Goal: Communication & Community: Participate in discussion

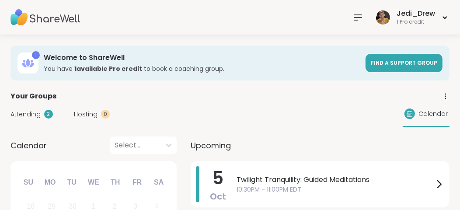
click at [37, 114] on span "Attending" at bounding box center [25, 114] width 30 height 9
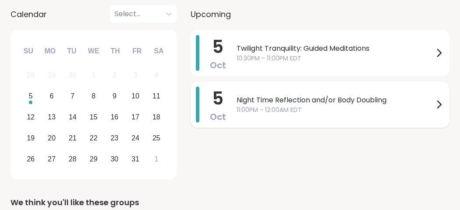
click at [378, 99] on span "Night Time Reflection and/or Body Doubling" at bounding box center [335, 100] width 197 height 10
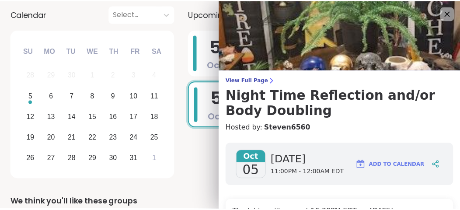
scroll to position [131, 0]
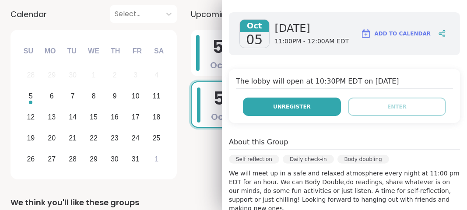
click at [316, 113] on button "Unregister" at bounding box center [292, 107] width 98 height 18
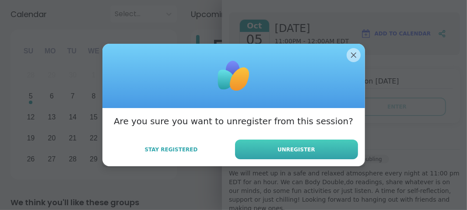
click at [311, 155] on button "Unregister" at bounding box center [296, 150] width 123 height 20
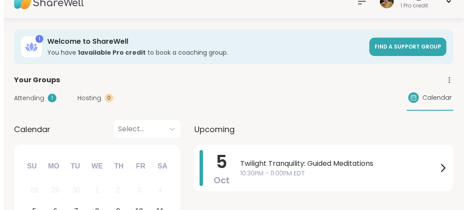
scroll to position [0, 0]
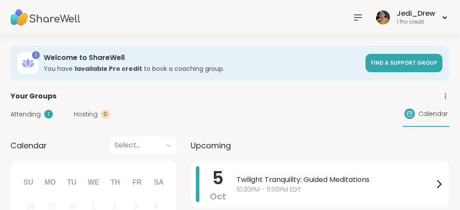
click at [355, 18] on icon at bounding box center [358, 17] width 10 height 10
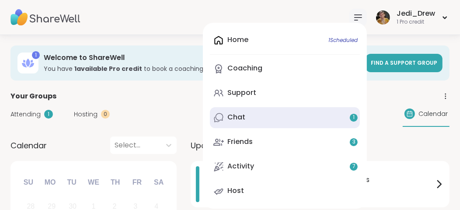
click at [244, 123] on link "Chat 1" at bounding box center [285, 117] width 150 height 21
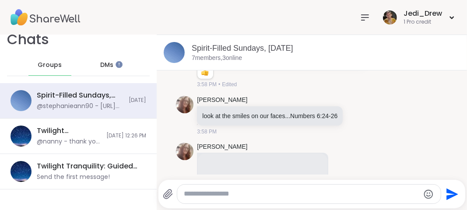
scroll to position [1913, 0]
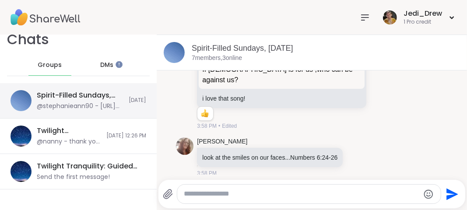
click at [84, 94] on div "Spirit-Filled Sundays, Oct 05" at bounding box center [80, 96] width 87 height 10
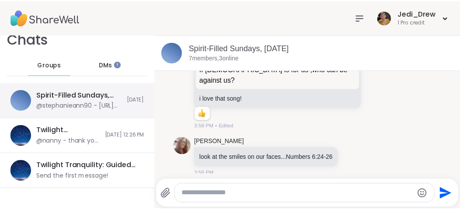
scroll to position [0, 0]
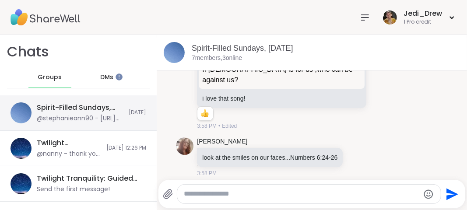
click at [97, 108] on div "Spirit-Filled Sundays, Oct 05" at bounding box center [80, 108] width 87 height 10
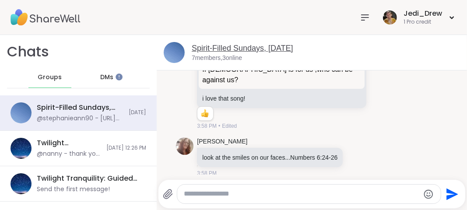
click at [271, 51] on link "Spirit-Filled Sundays, Oct 05" at bounding box center [242, 48] width 101 height 9
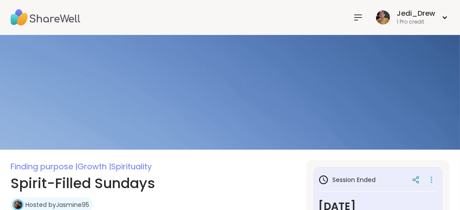
click at [355, 21] on icon at bounding box center [358, 17] width 10 height 10
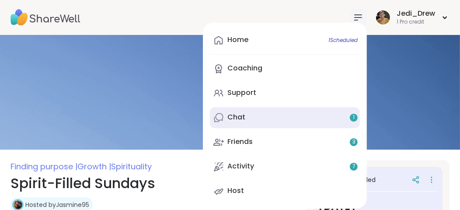
click at [243, 121] on div "Chat 1" at bounding box center [236, 117] width 18 height 10
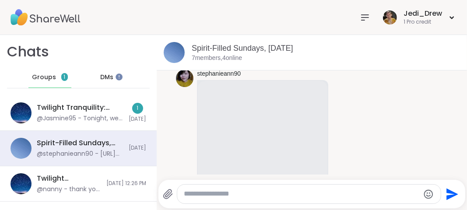
click at [108, 82] on div "DMs" at bounding box center [107, 77] width 43 height 21
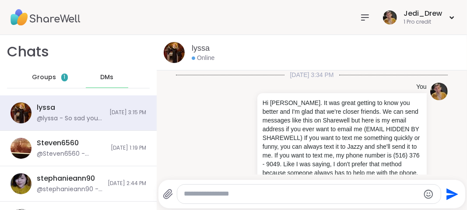
scroll to position [896, 0]
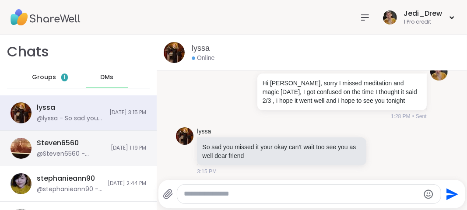
click at [68, 146] on div "Steven6560" at bounding box center [58, 143] width 42 height 10
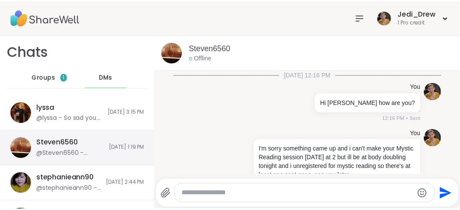
scroll to position [104, 0]
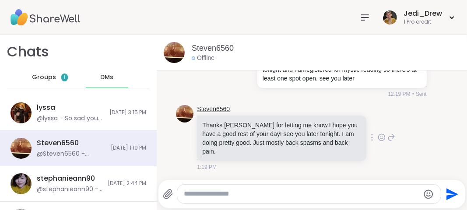
click at [207, 110] on link "Steven6560" at bounding box center [213, 109] width 33 height 9
click at [64, 25] on img at bounding box center [45, 17] width 70 height 31
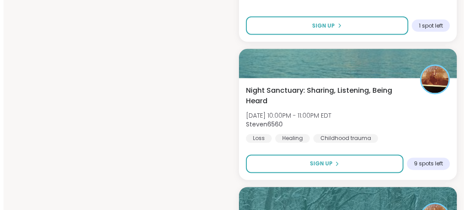
scroll to position [1050, 0]
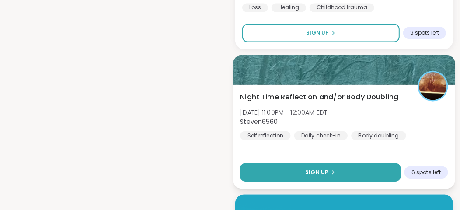
click at [330, 169] on icon at bounding box center [332, 171] width 5 height 5
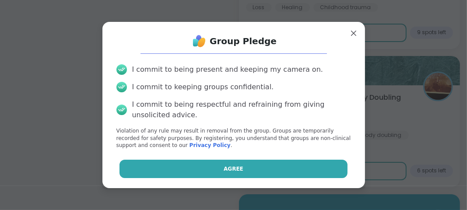
click at [279, 174] on button "Agree" at bounding box center [233, 169] width 228 height 18
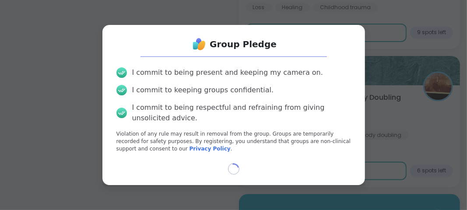
select select "**"
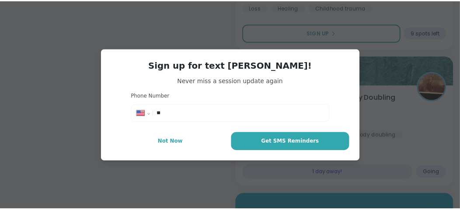
scroll to position [1071, 0]
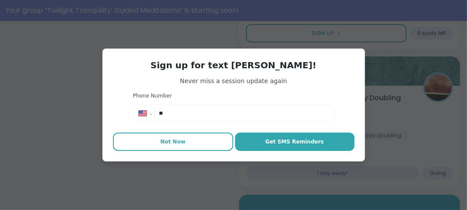
click at [182, 149] on button "Not Now" at bounding box center [173, 142] width 120 height 18
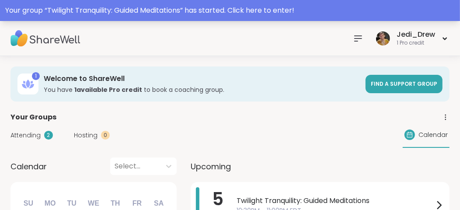
click at [196, 7] on div "Your group “ Twilight Tranquility: Guided Meditations ” has started. Click here…" at bounding box center [230, 10] width 450 height 10
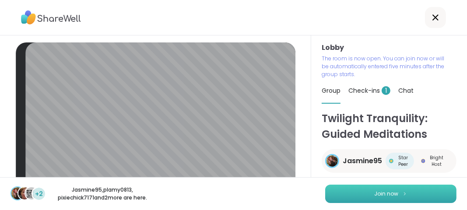
click at [448, 198] on button "Join now" at bounding box center [390, 194] width 131 height 18
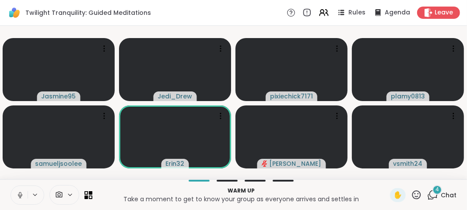
click at [24, 192] on button at bounding box center [19, 195] width 17 height 18
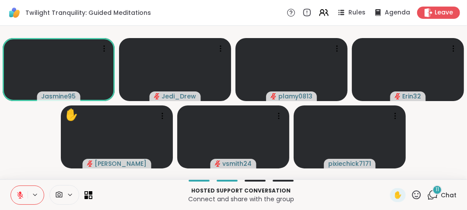
click at [13, 199] on button at bounding box center [19, 195] width 17 height 18
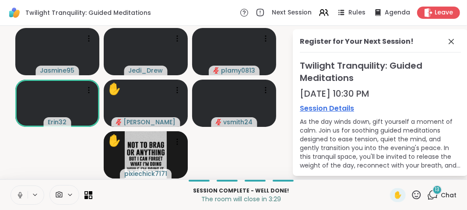
click at [24, 198] on button at bounding box center [19, 195] width 17 height 18
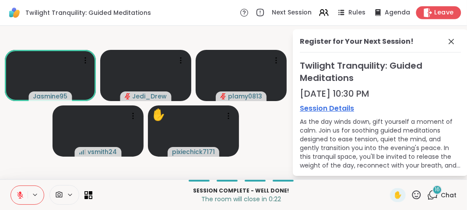
click at [416, 14] on div "Leave" at bounding box center [438, 12] width 45 height 13
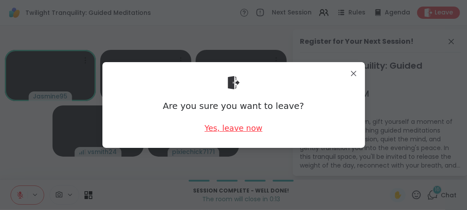
click at [216, 123] on div "Yes, leave now" at bounding box center [233, 127] width 58 height 11
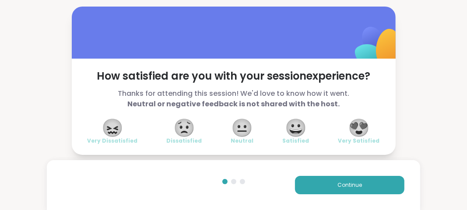
click at [362, 120] on span "😍" at bounding box center [359, 128] width 22 height 16
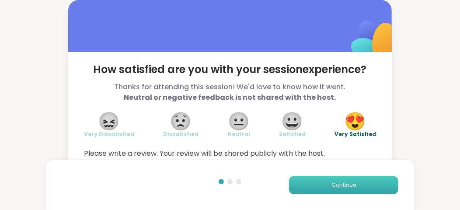
click at [371, 182] on button "Continue" at bounding box center [343, 185] width 109 height 18
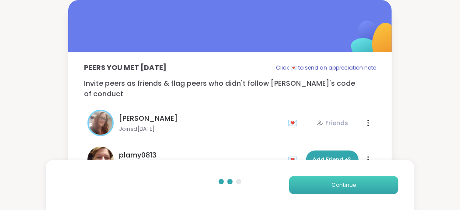
click at [371, 182] on button "Continue" at bounding box center [343, 185] width 109 height 18
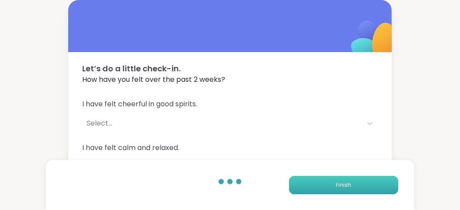
click at [371, 182] on button "Finish" at bounding box center [343, 185] width 109 height 18
